Goal: Information Seeking & Learning: Learn about a topic

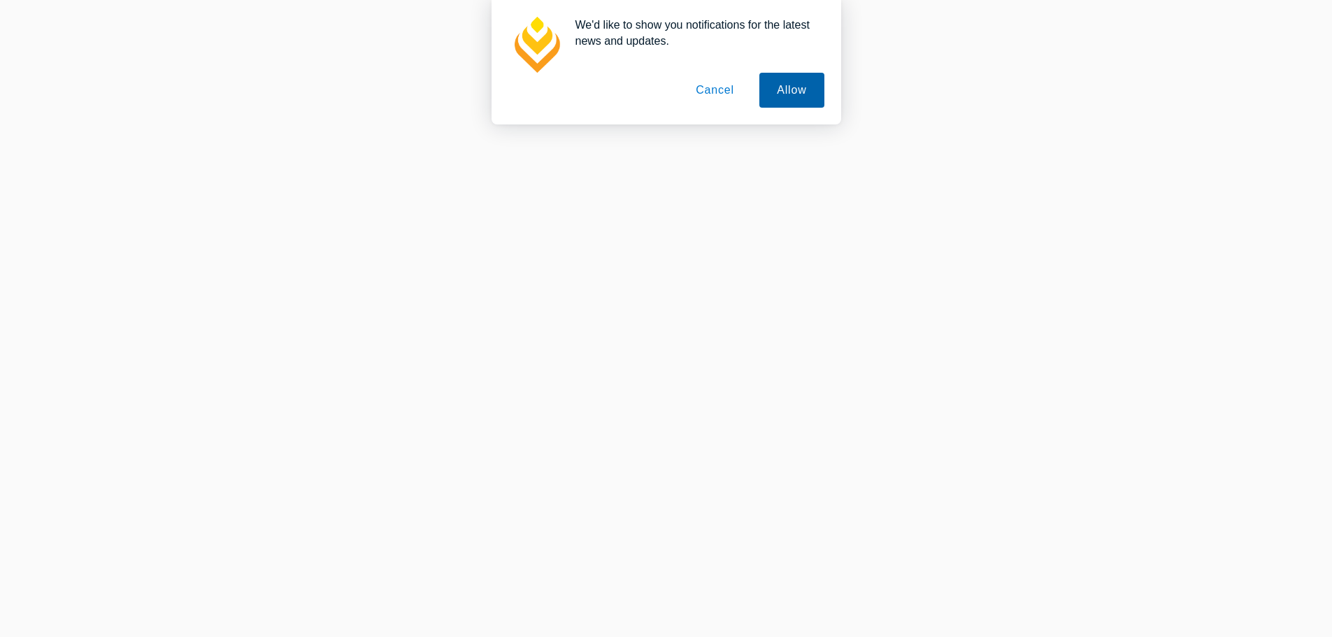
click at [788, 93] on button "Allow" at bounding box center [791, 90] width 64 height 35
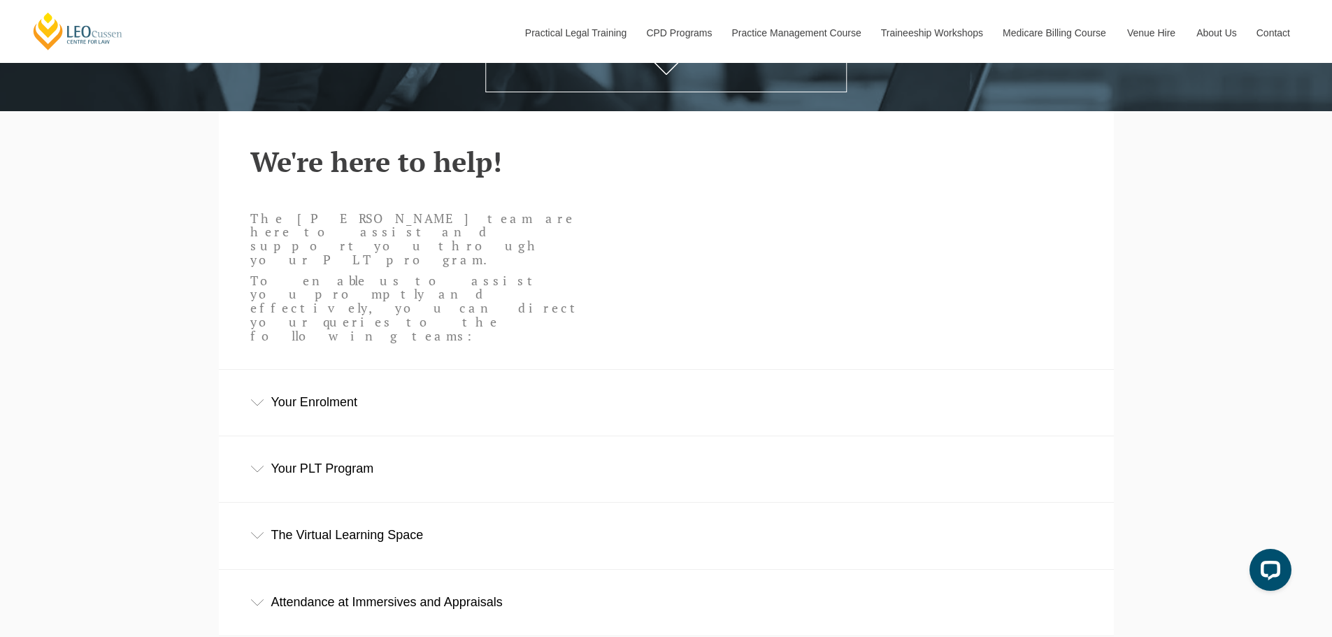
scroll to position [419, 0]
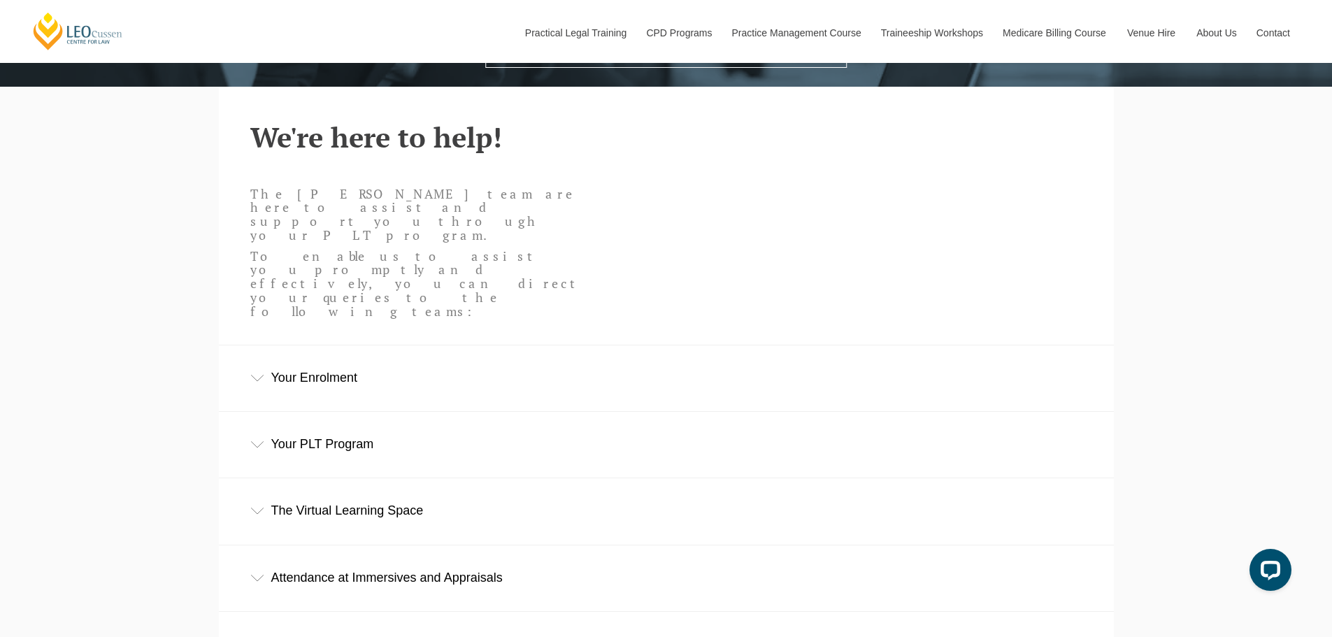
click at [258, 375] on icon at bounding box center [257, 378] width 14 height 7
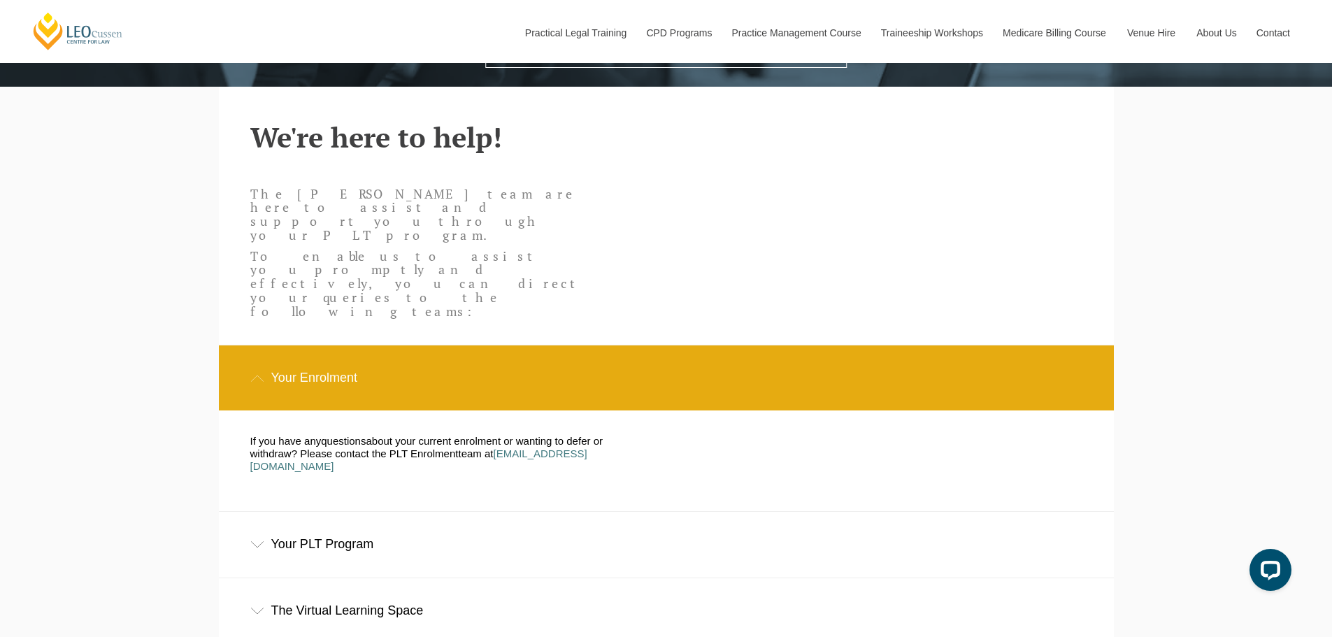
click at [271, 512] on div "Your PLT Program" at bounding box center [666, 544] width 895 height 65
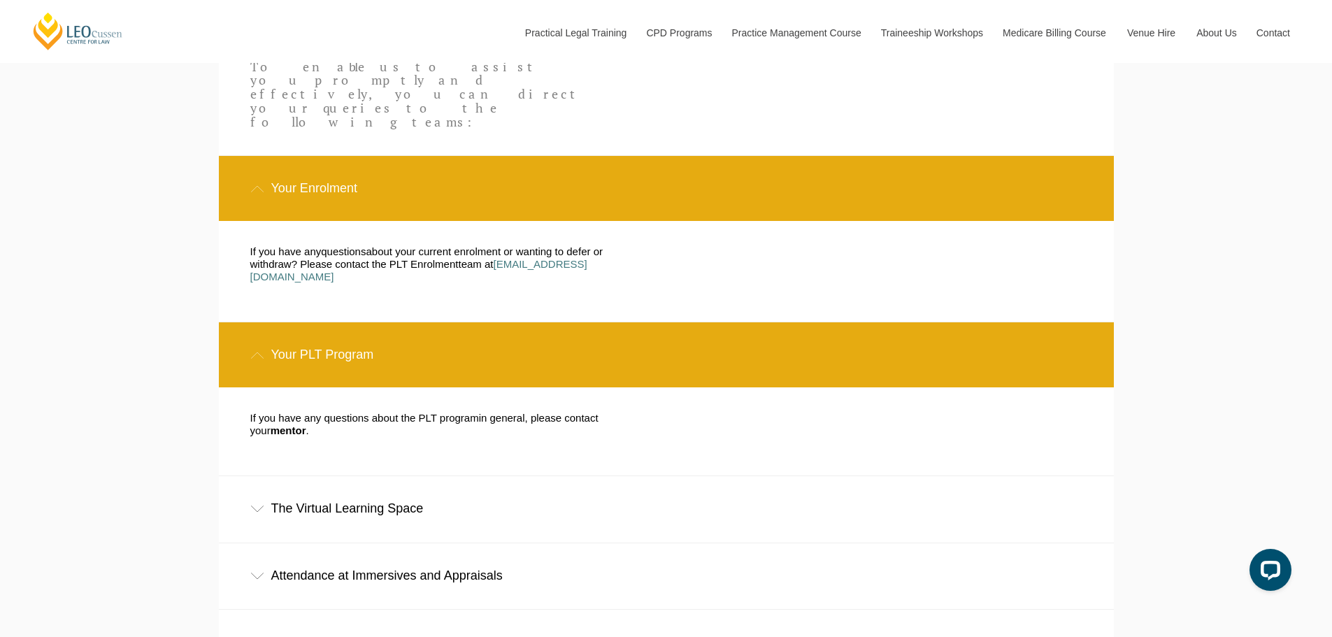
scroll to position [629, 0]
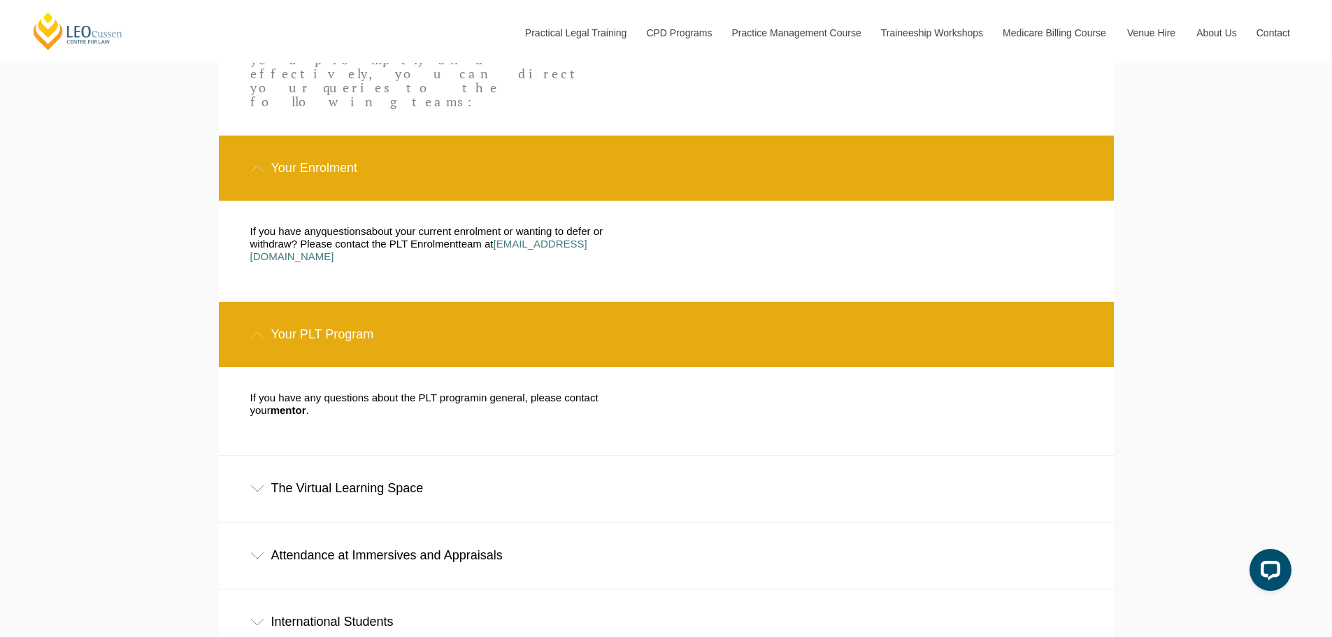
click at [267, 456] on div "The Virtual Learning Space" at bounding box center [666, 488] width 895 height 65
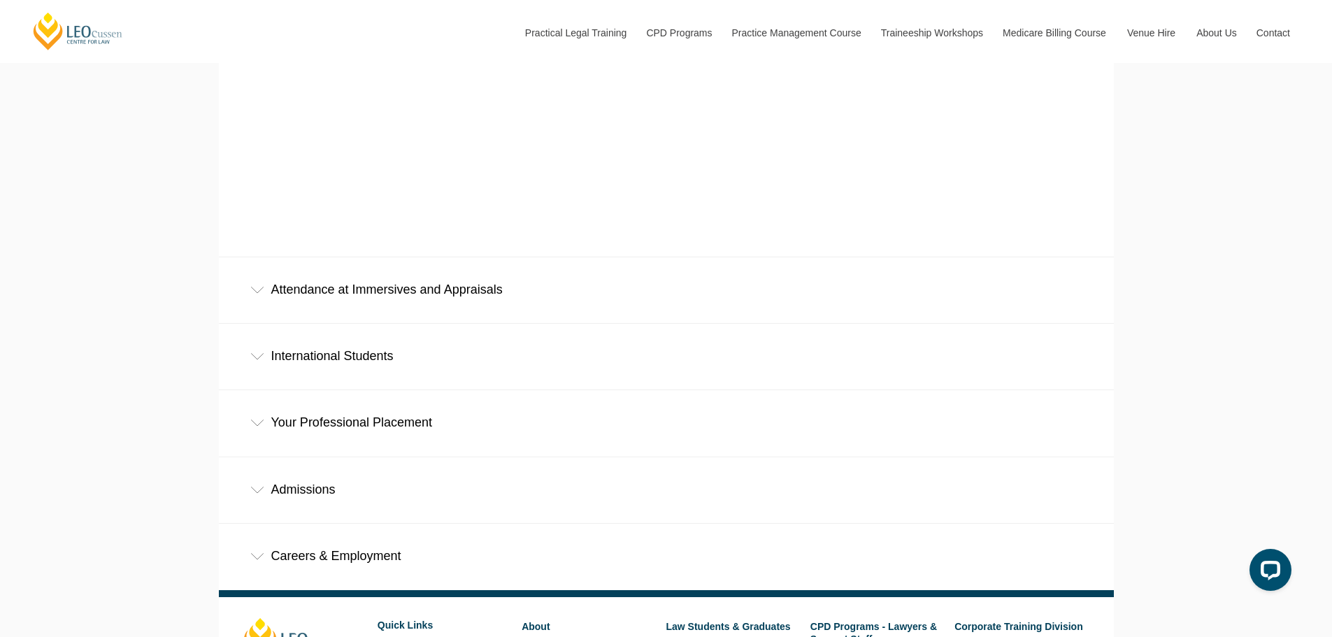
scroll to position [1258, 0]
click at [258, 257] on div "Attendance at Immersives and Appraisals" at bounding box center [666, 289] width 895 height 65
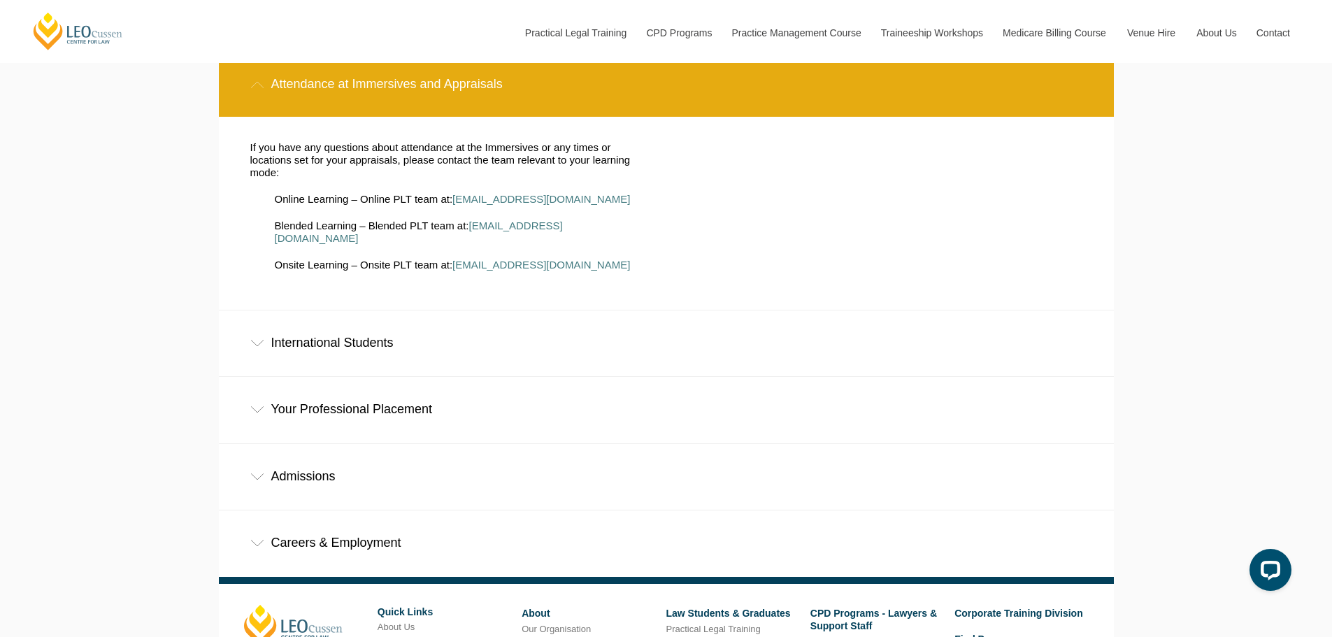
scroll to position [1468, 0]
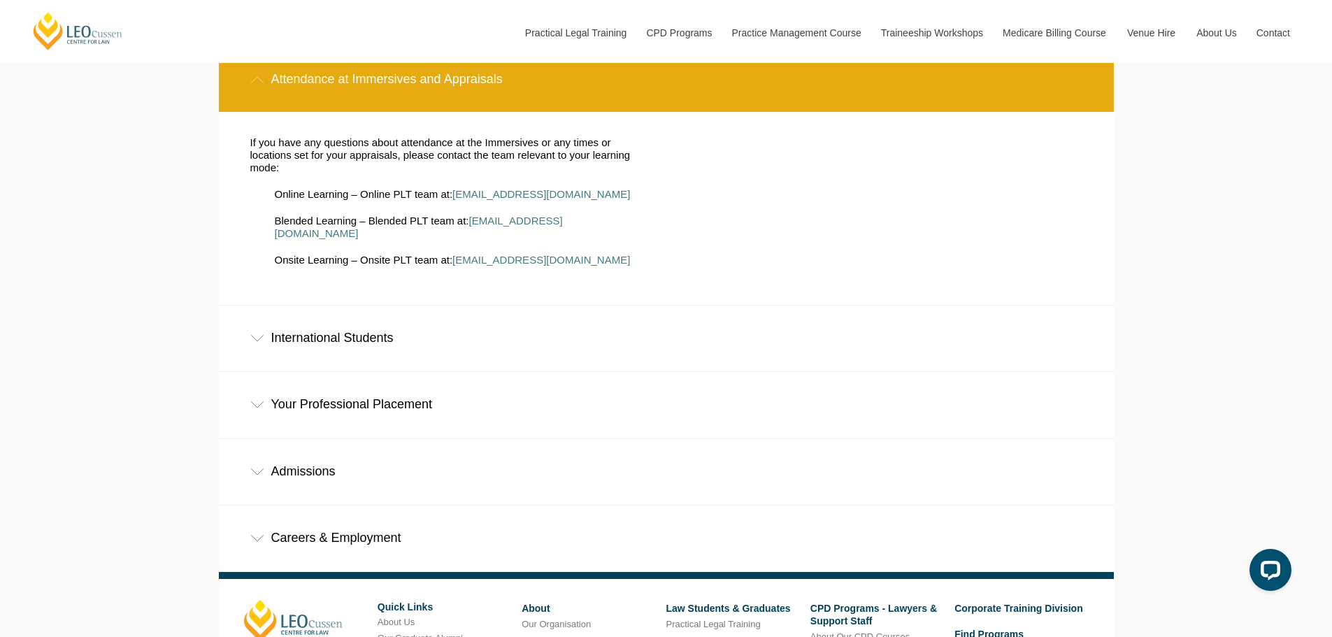
click at [254, 401] on icon at bounding box center [257, 404] width 14 height 7
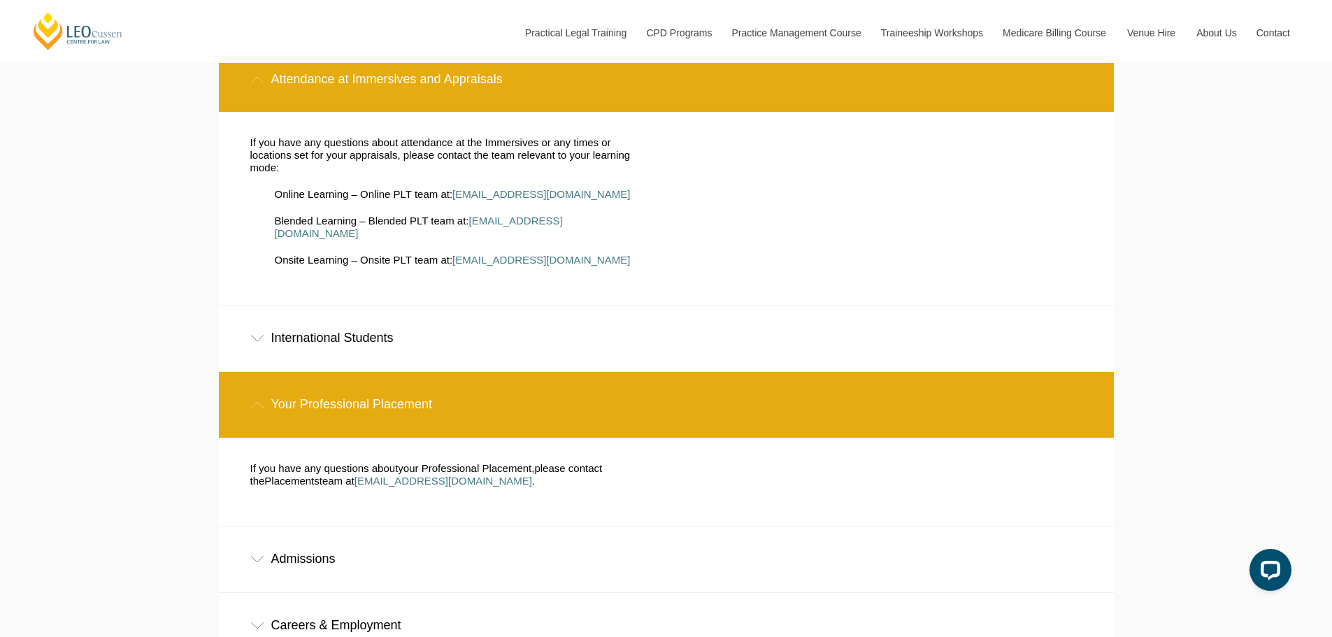
click at [244, 526] on div "Admissions" at bounding box center [666, 558] width 895 height 65
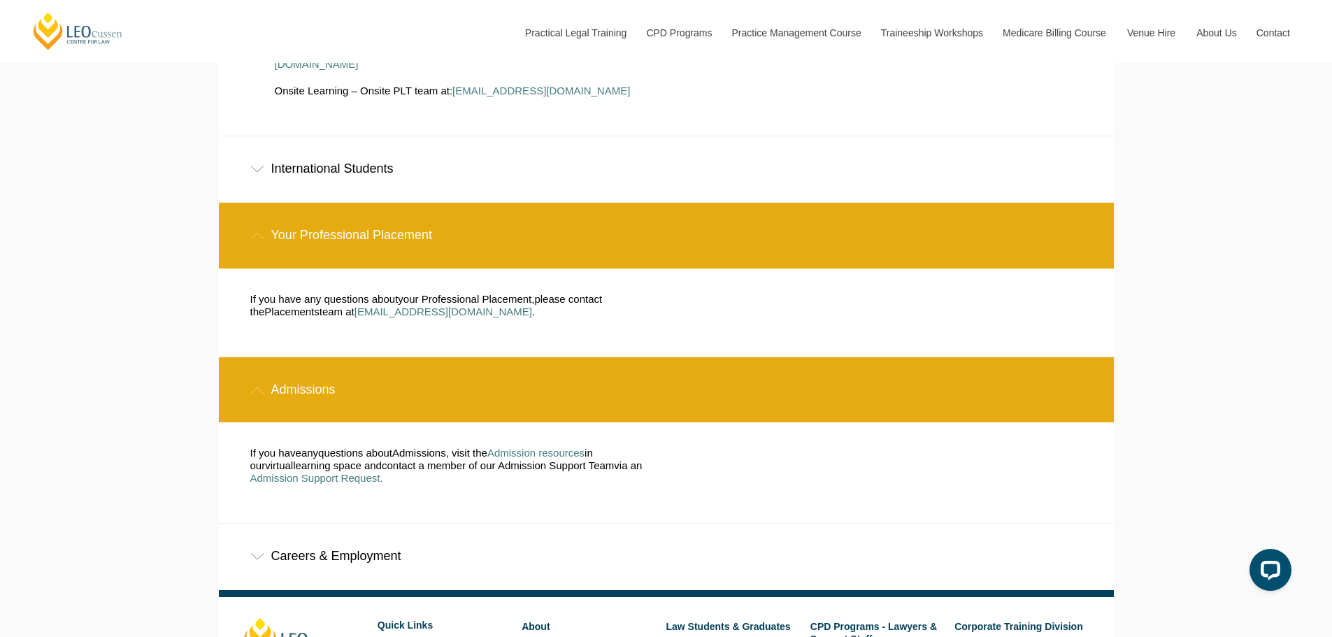
scroll to position [1678, 0]
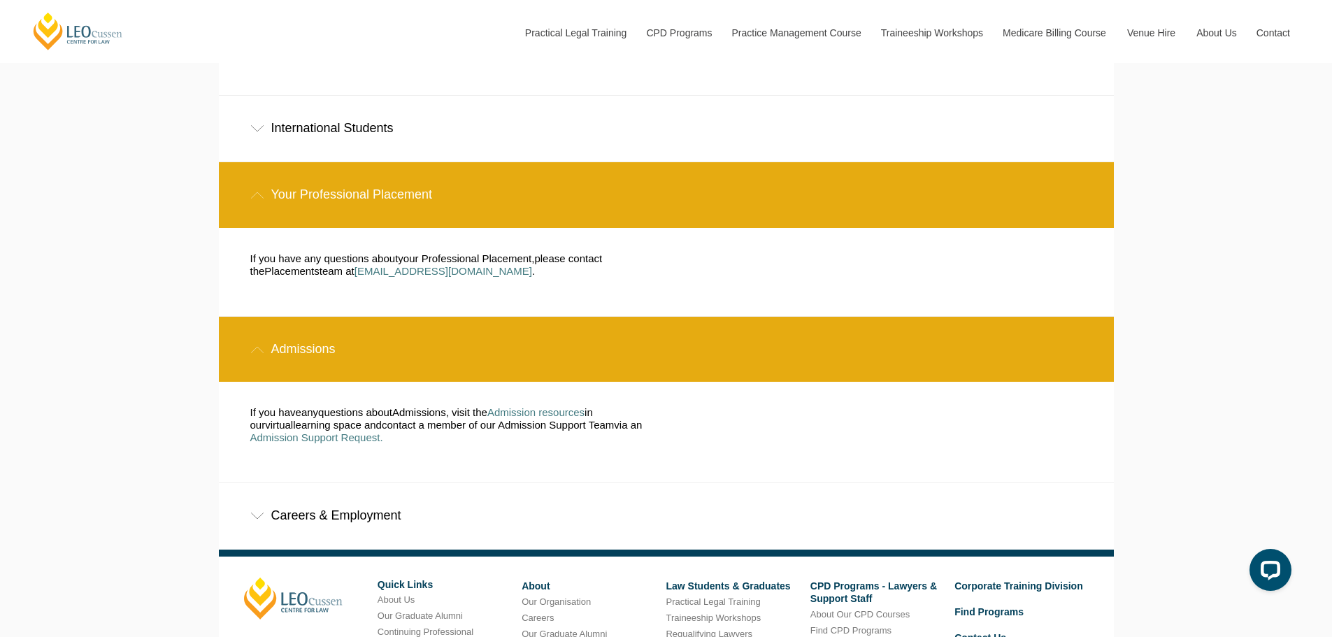
click at [272, 483] on div "Careers & Employment" at bounding box center [666, 515] width 895 height 65
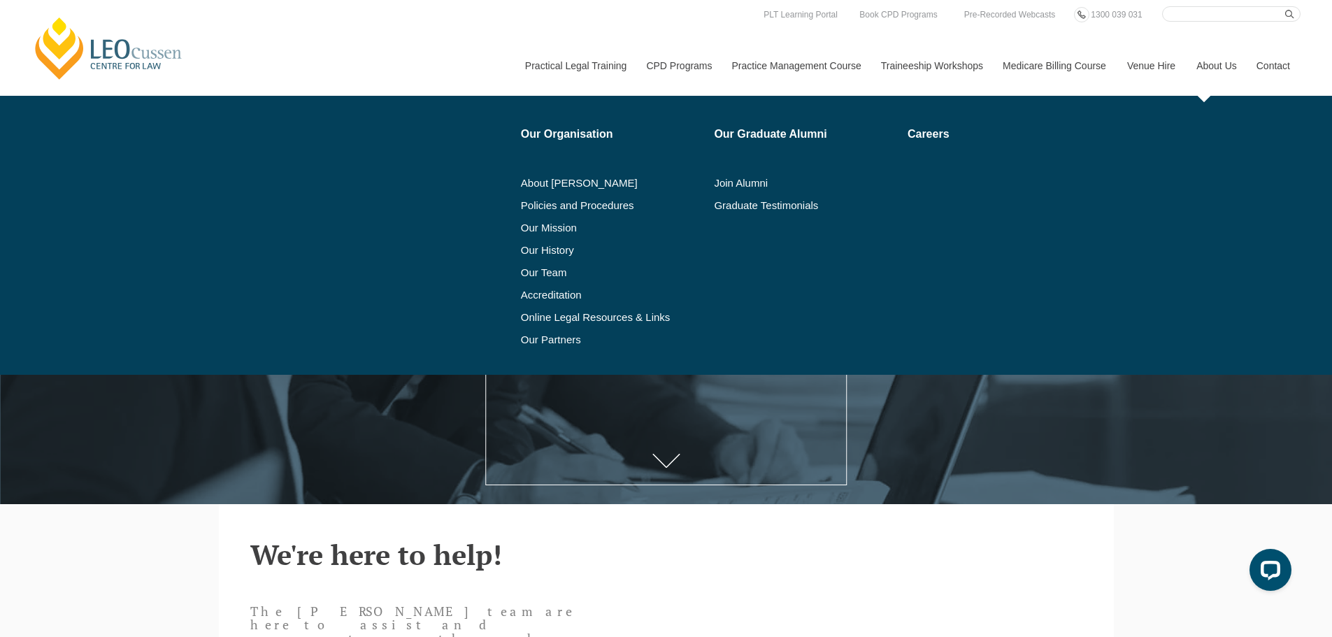
scroll to position [0, 0]
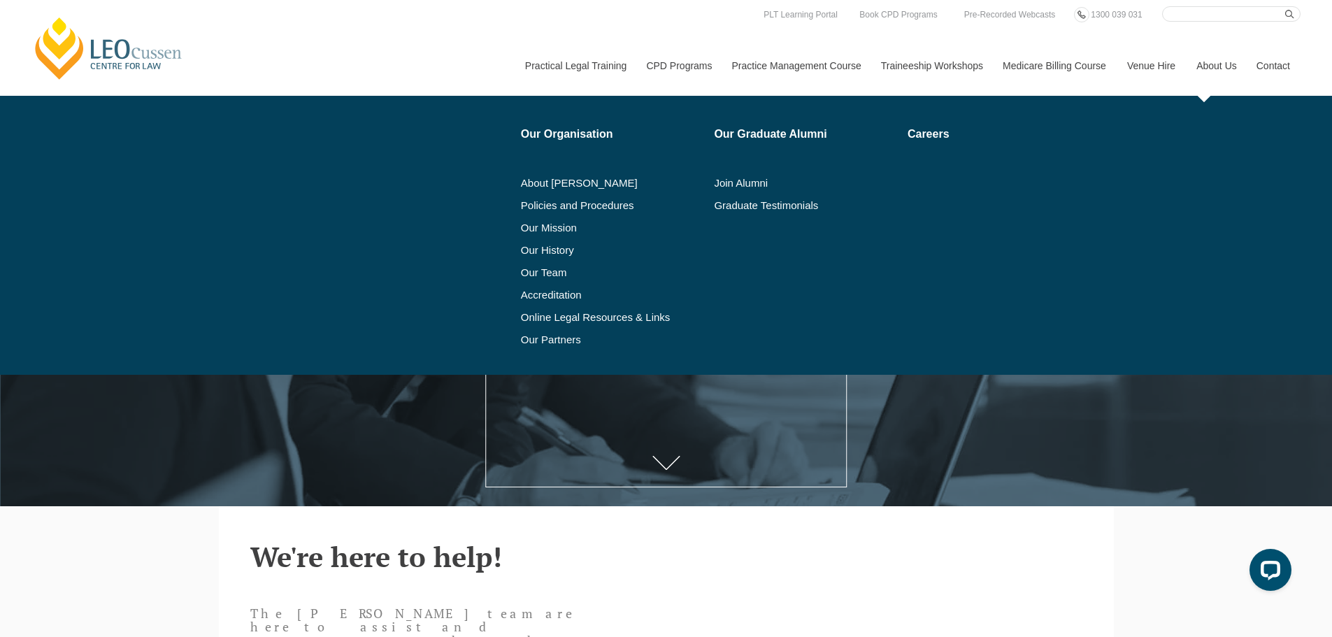
click at [610, 213] on li "Policies and Procedures" at bounding box center [613, 205] width 184 height 22
click at [609, 205] on link "Policies and Procedures" at bounding box center [613, 205] width 184 height 11
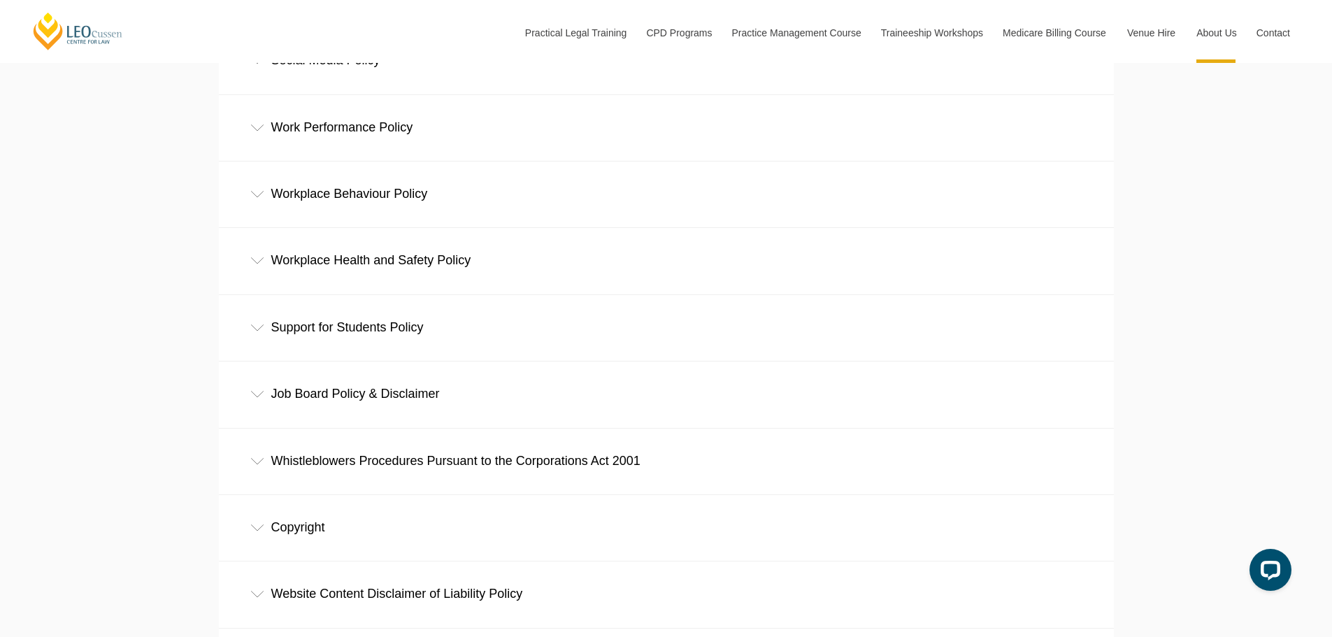
scroll to position [1048, 0]
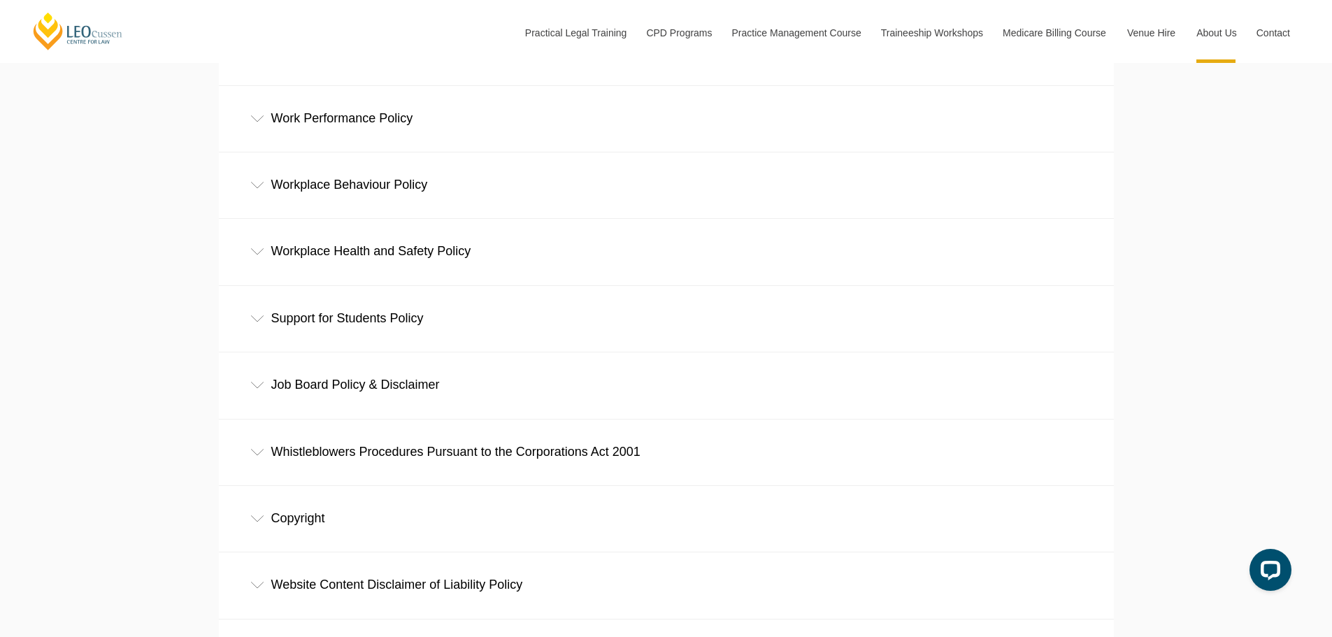
click at [261, 327] on div "Support for Students Policy" at bounding box center [666, 318] width 895 height 65
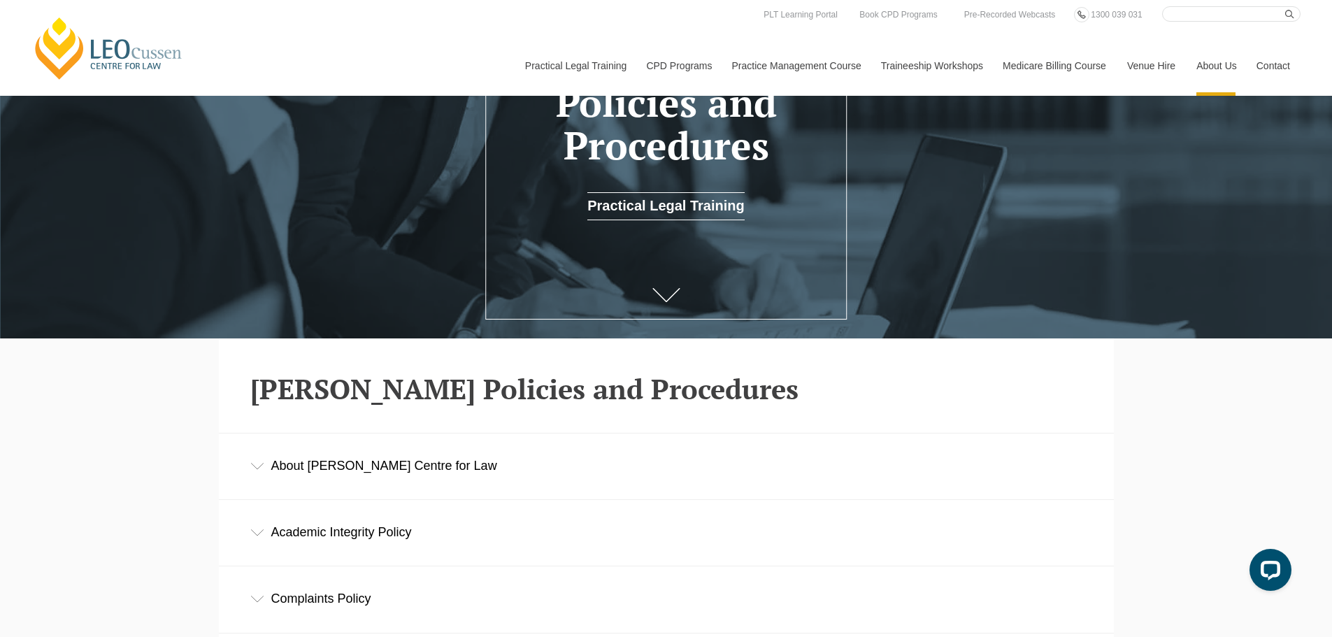
scroll to position [0, 0]
